Goal: Task Accomplishment & Management: Use online tool/utility

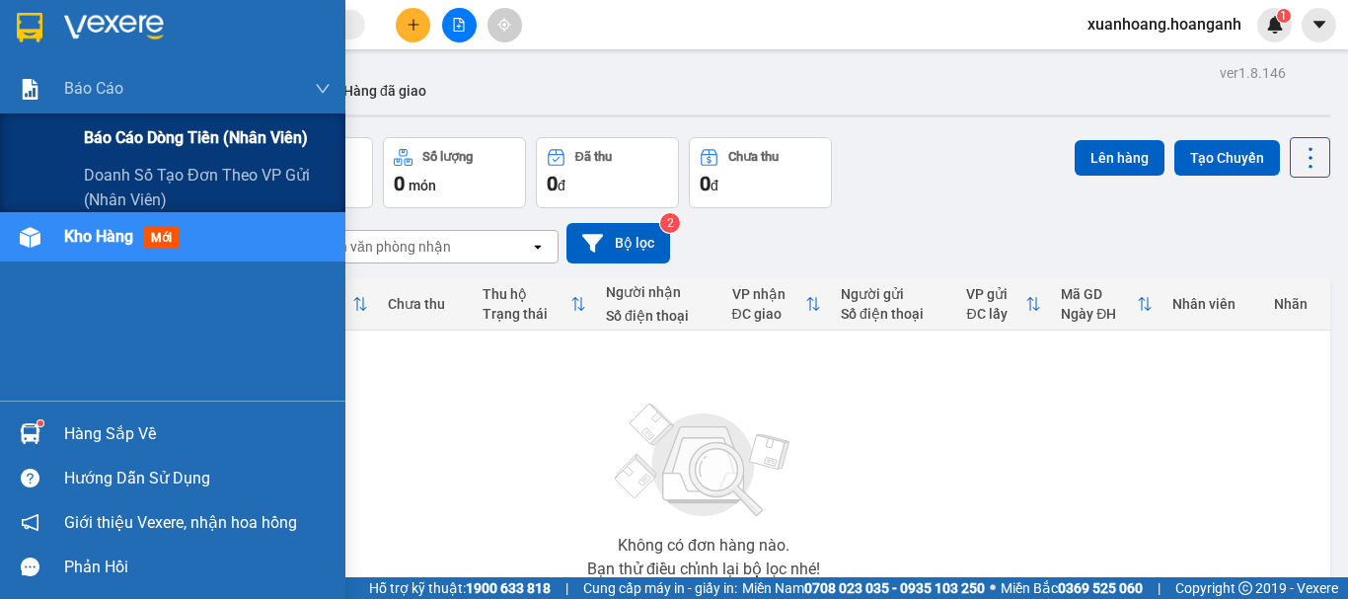
click at [83, 134] on div "Báo cáo dòng tiền (nhân viên)" at bounding box center [172, 137] width 345 height 49
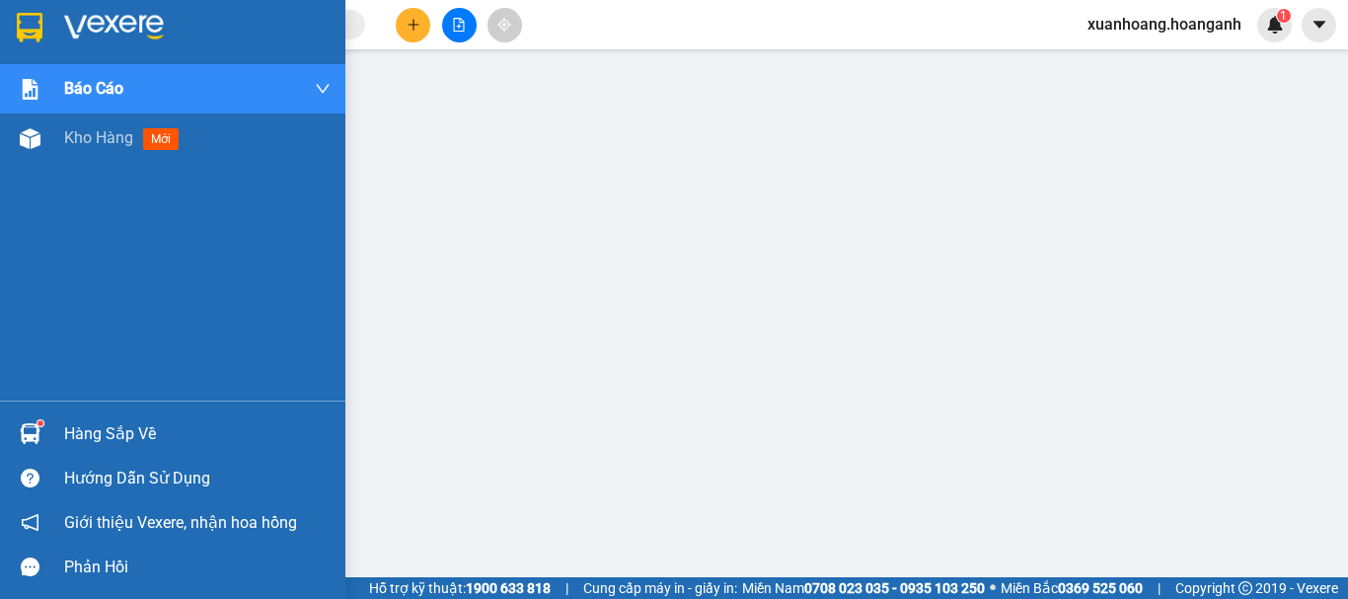
click at [34, 35] on img at bounding box center [30, 28] width 26 height 30
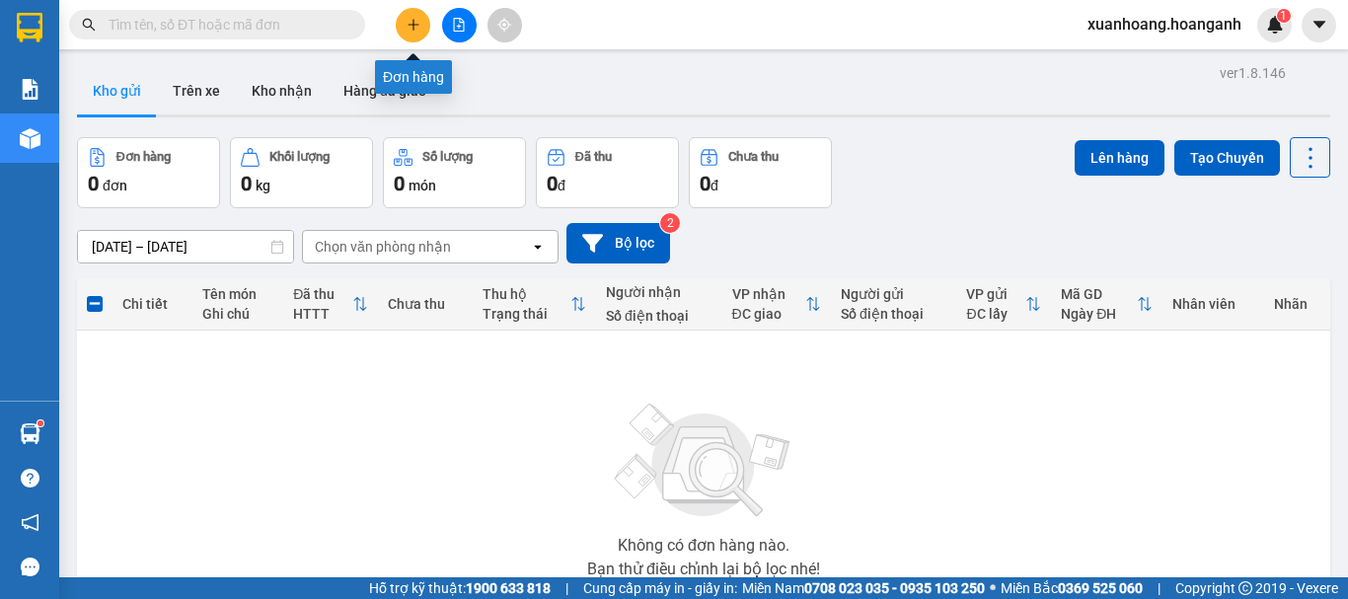
click at [406, 31] on icon "plus" at bounding box center [413, 25] width 14 height 14
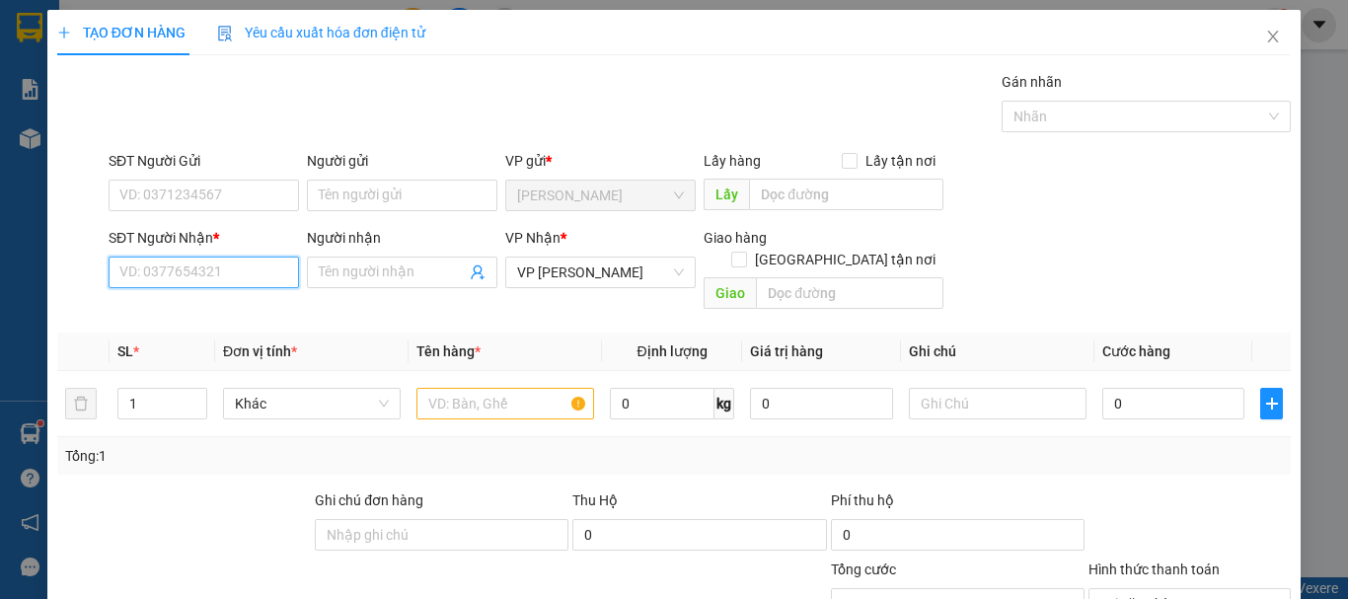
click at [209, 273] on input "SĐT Người Nhận *" at bounding box center [204, 273] width 190 height 32
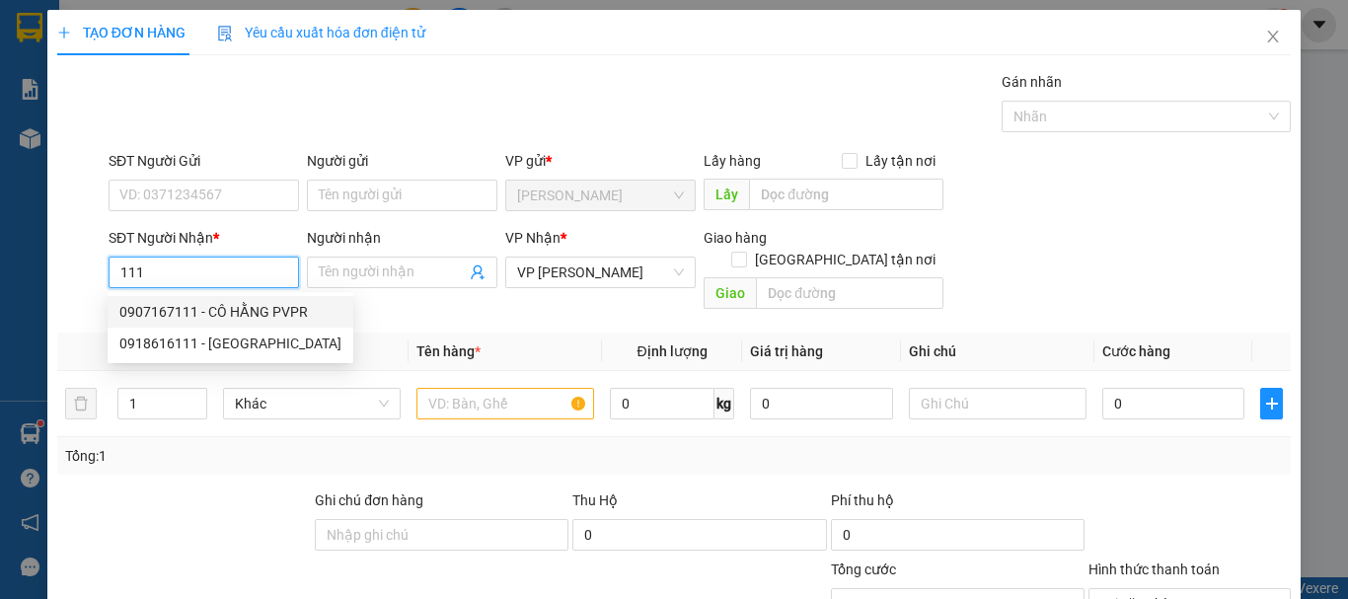
click at [232, 312] on div "0907167111 - CÔ HẰNG PVPR" at bounding box center [230, 312] width 222 height 22
type input "0907167111"
type input "CÔ HẰNG PVPR"
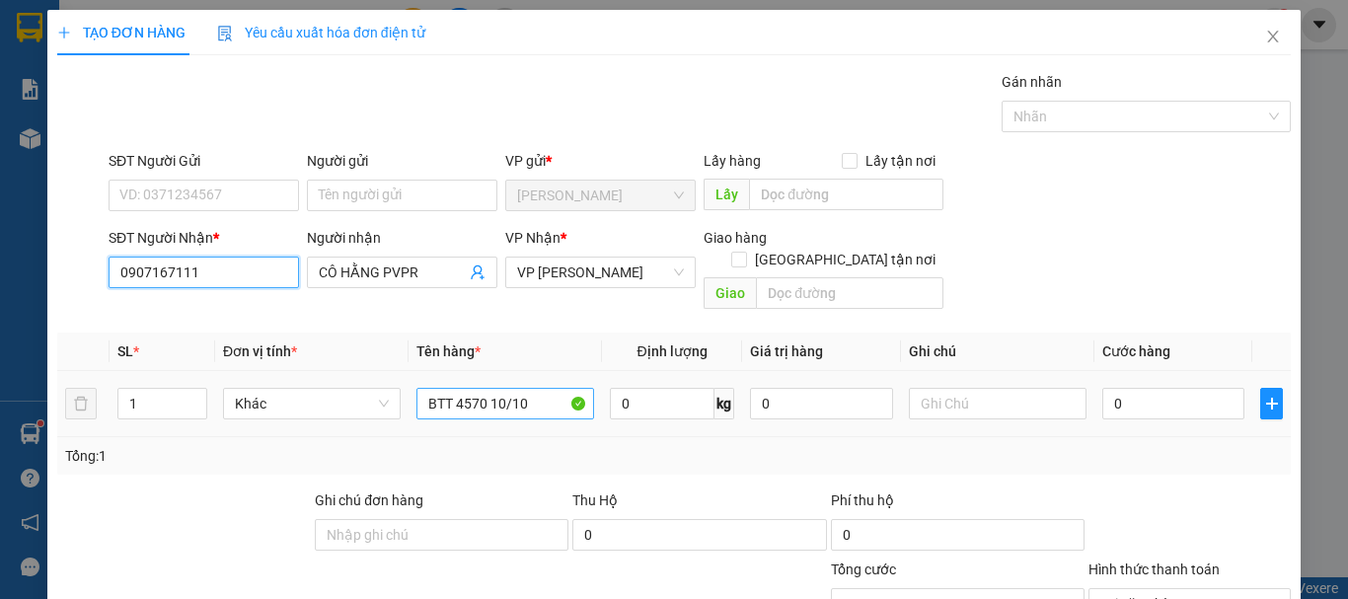
type input "0907167111"
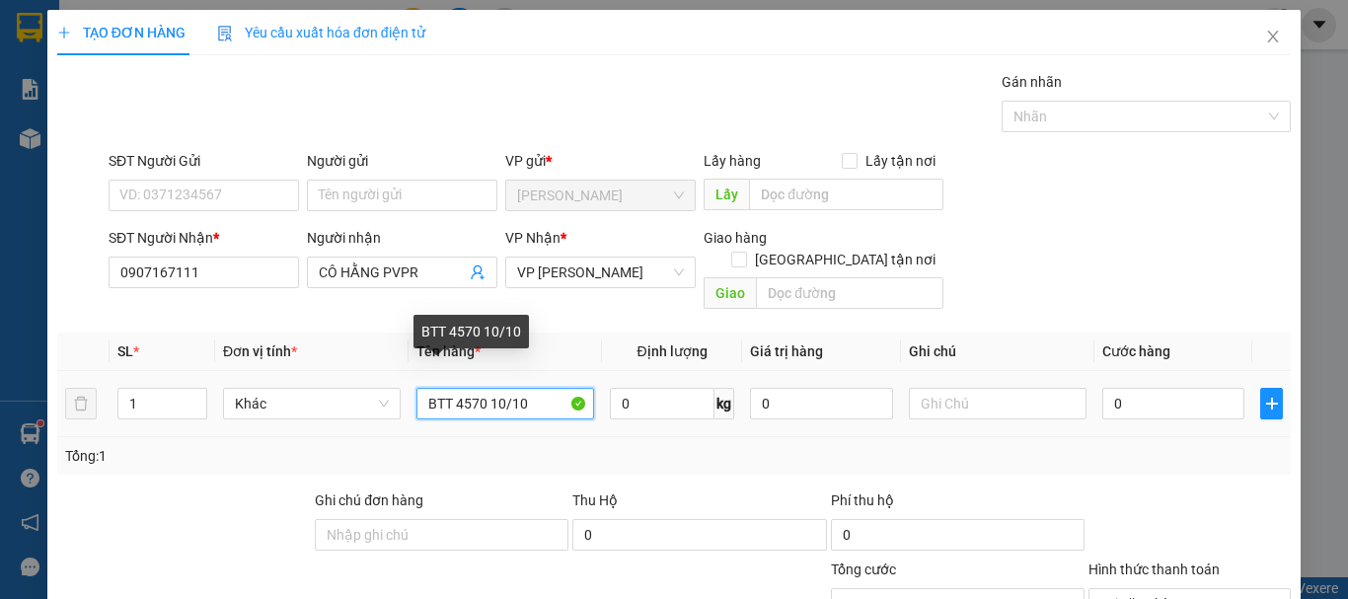
drag, startPoint x: 483, startPoint y: 388, endPoint x: 451, endPoint y: 391, distance: 32.7
click at [451, 391] on input "BTT 4570 10/10" at bounding box center [505, 404] width 178 height 32
click at [492, 388] on input "BTT 2870 10/10" at bounding box center [505, 404] width 178 height 32
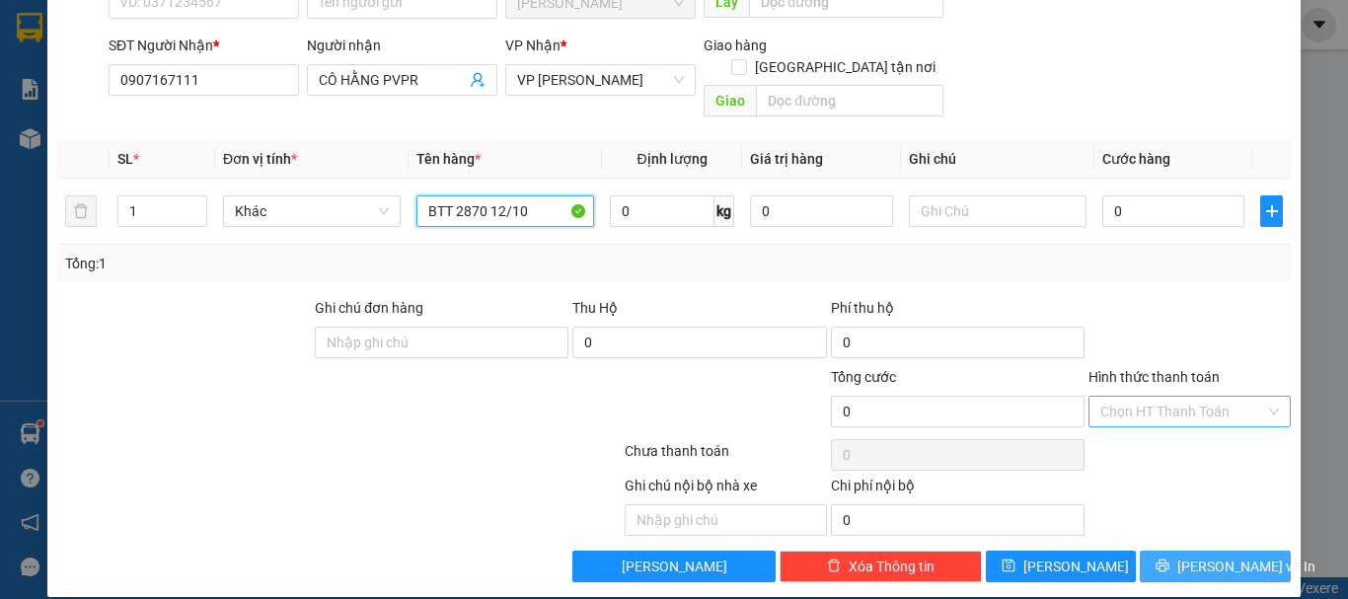
type input "BTT 2870 12/10"
click at [1233, 555] on span "[PERSON_NAME] và In" at bounding box center [1246, 566] width 138 height 22
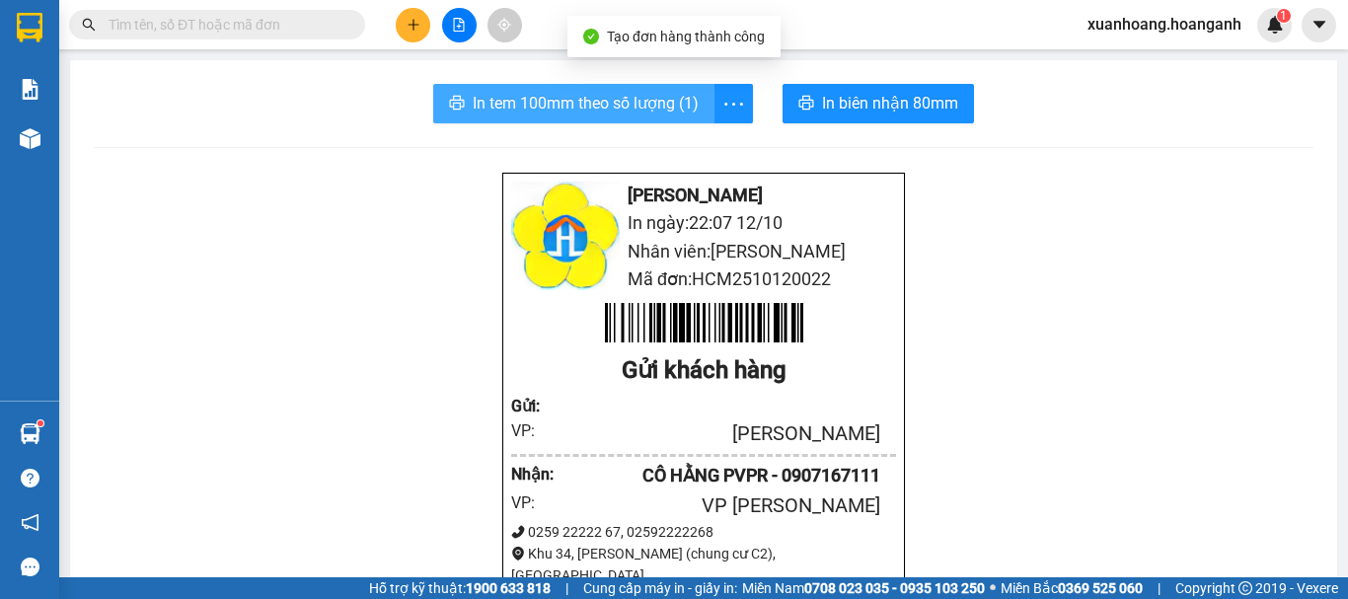
click at [665, 95] on span "In tem 100mm theo số lượng (1)" at bounding box center [586, 103] width 226 height 25
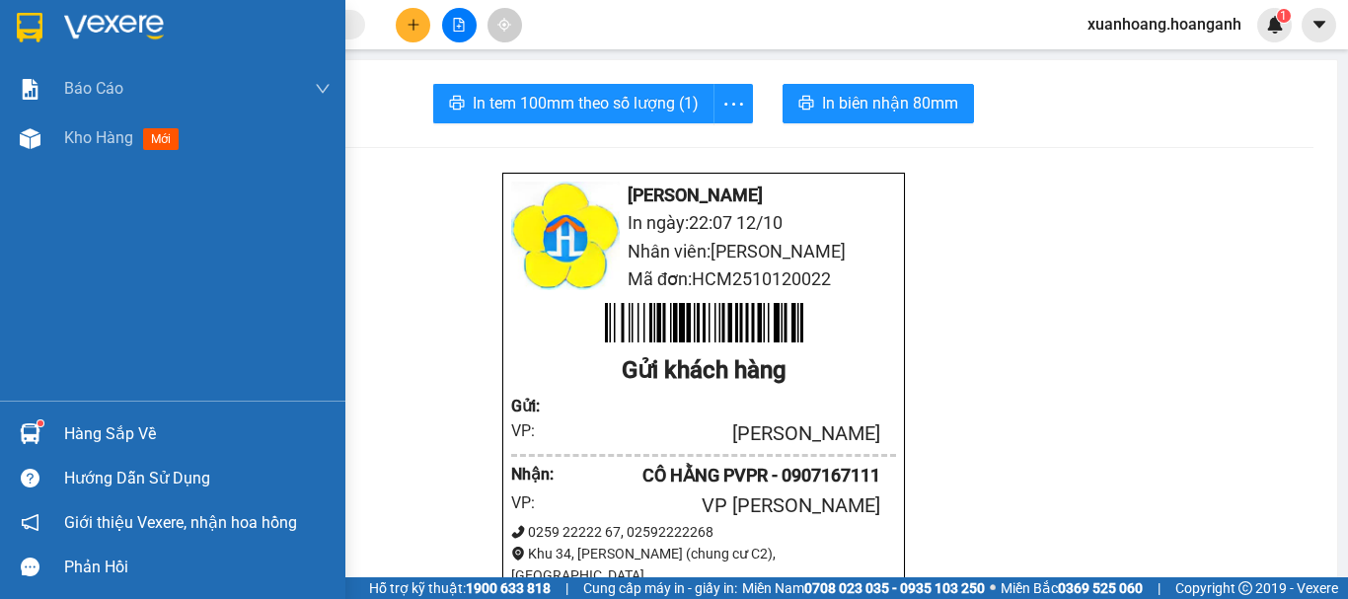
click at [15, 29] on div at bounding box center [30, 27] width 35 height 35
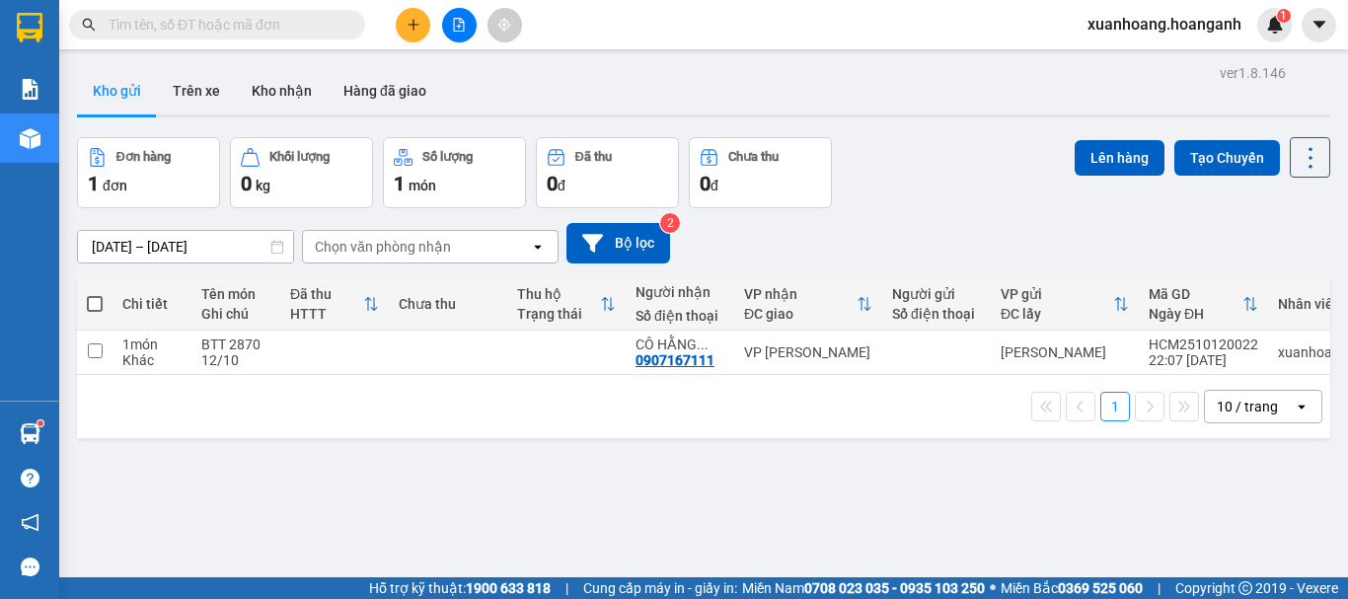
click at [92, 307] on span at bounding box center [95, 304] width 16 height 16
click at [95, 294] on input "checkbox" at bounding box center [95, 294] width 0 height 0
checkbox input "true"
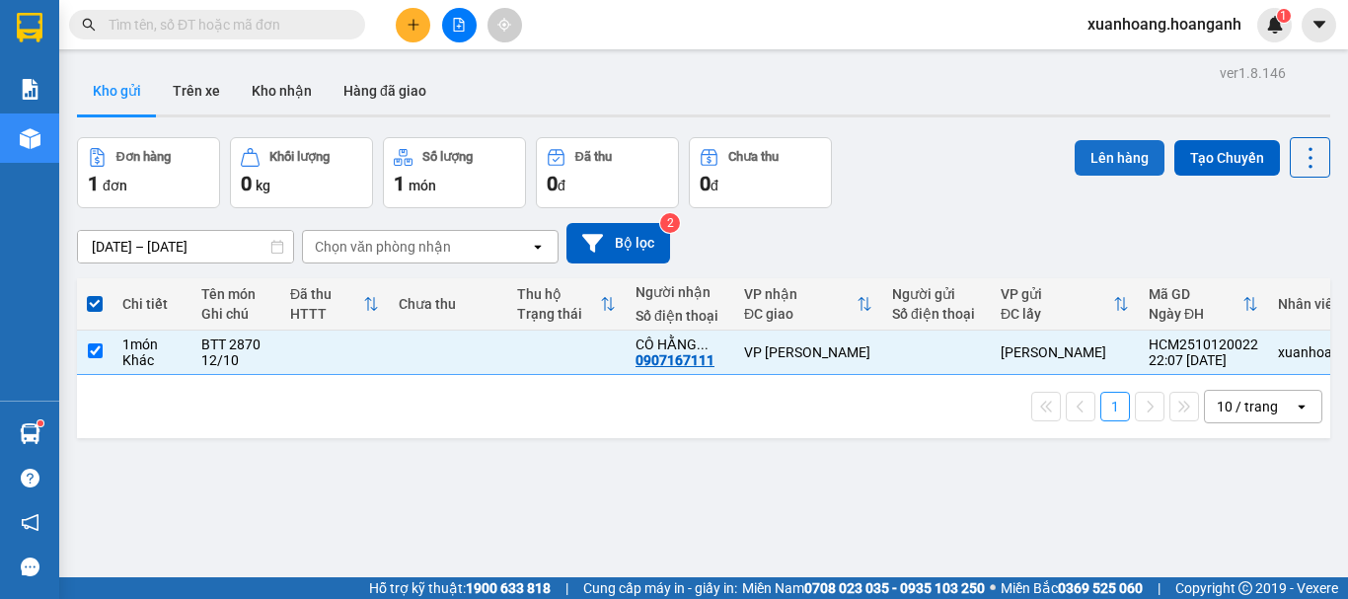
click at [1106, 163] on button "Lên hàng" at bounding box center [1119, 158] width 90 height 36
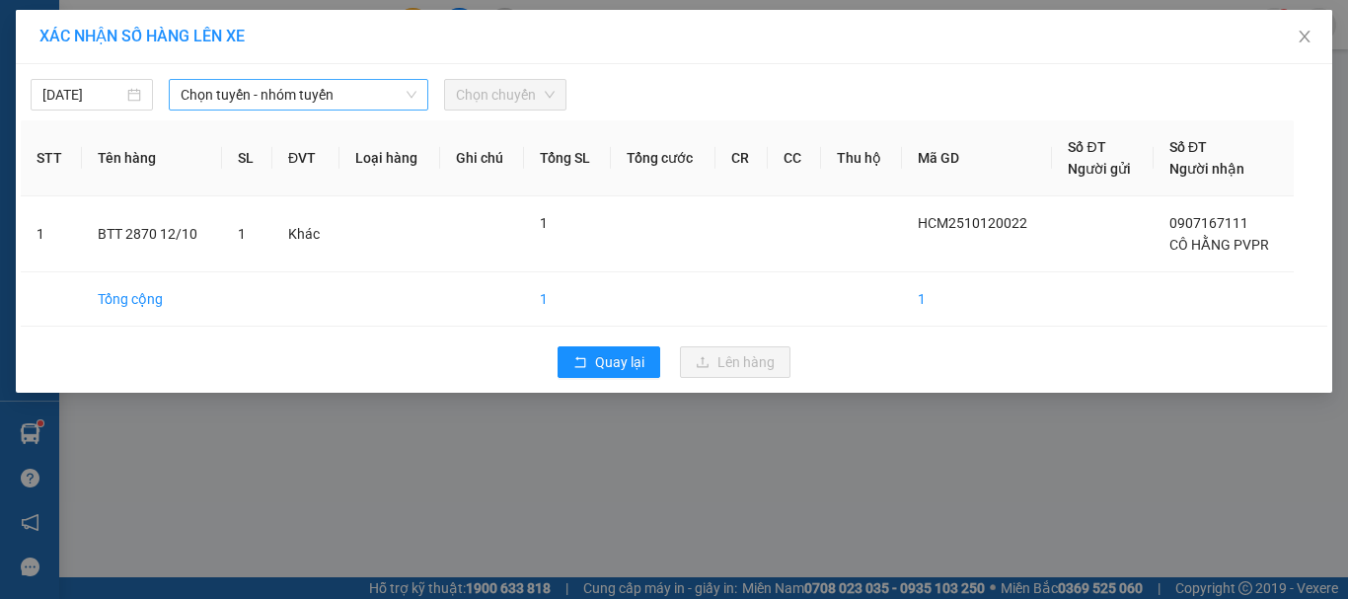
click at [285, 102] on span "Chọn tuyến - nhóm tuyến" at bounding box center [299, 95] width 236 height 30
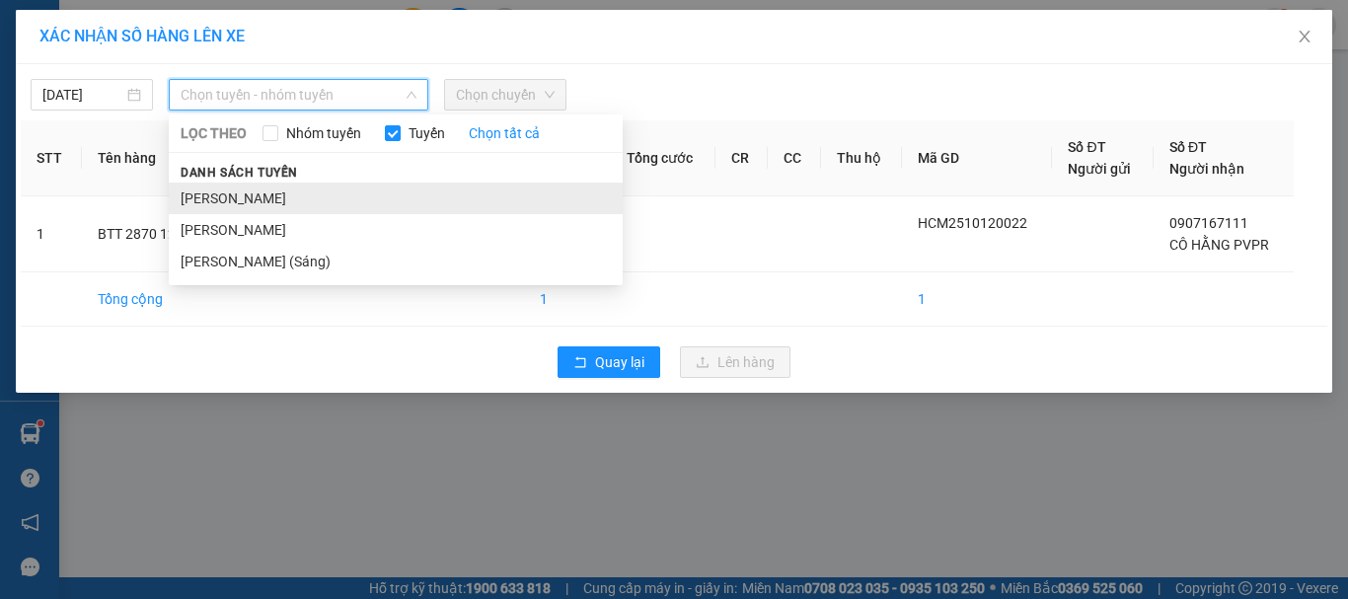
click at [298, 198] on li "[PERSON_NAME]" at bounding box center [396, 199] width 454 height 32
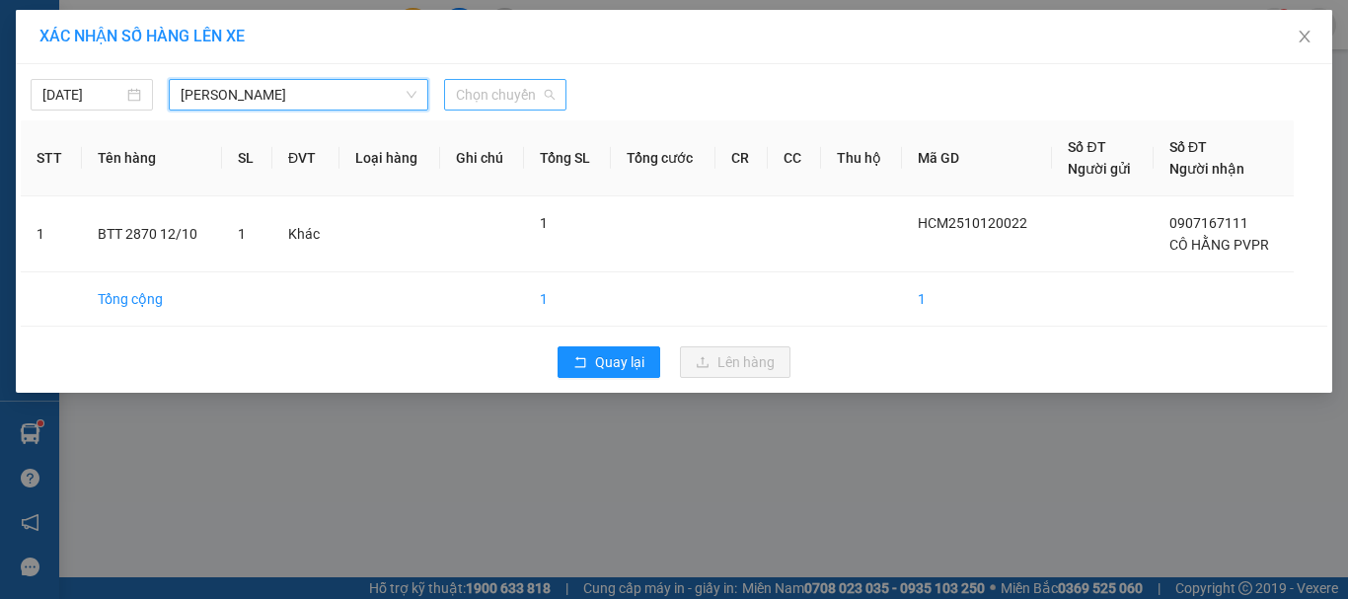
click at [519, 97] on span "Chọn chuyến" at bounding box center [505, 95] width 99 height 30
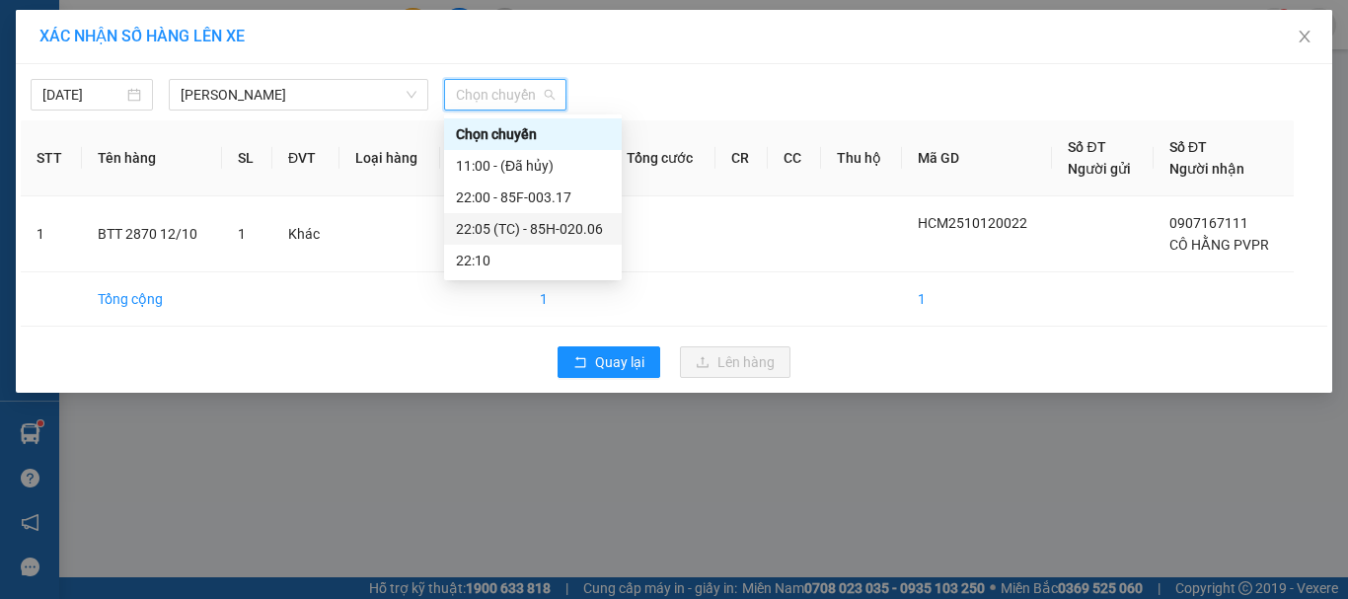
click at [525, 222] on div "22:05 (TC) - 85H-020.06" at bounding box center [533, 229] width 154 height 22
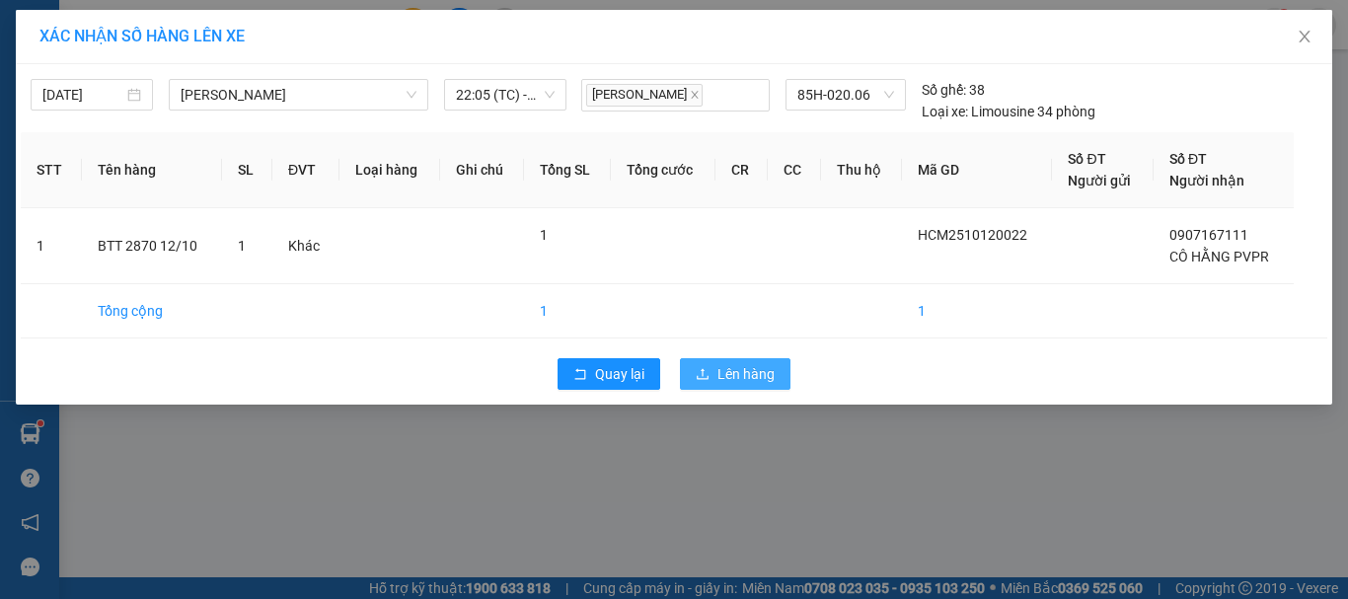
click at [693, 364] on button "Lên hàng" at bounding box center [735, 374] width 110 height 32
